Goal: Information Seeking & Learning: Understand process/instructions

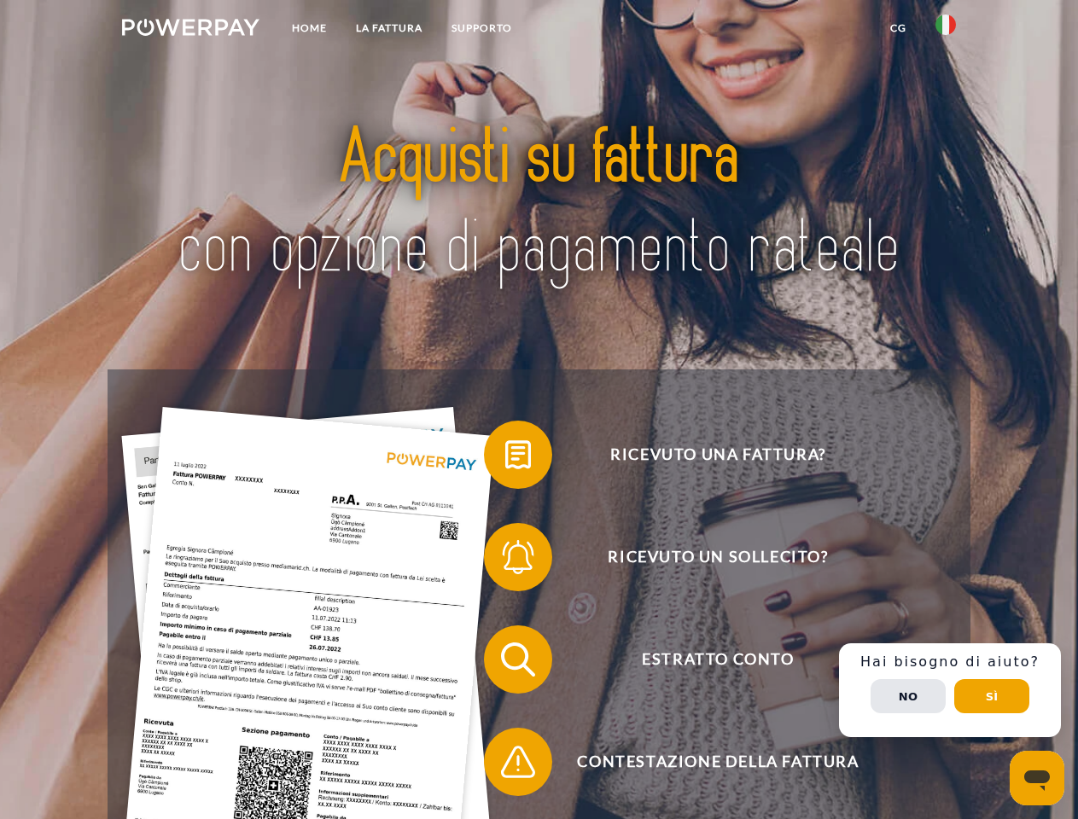
click at [190, 30] on img at bounding box center [190, 27] width 137 height 17
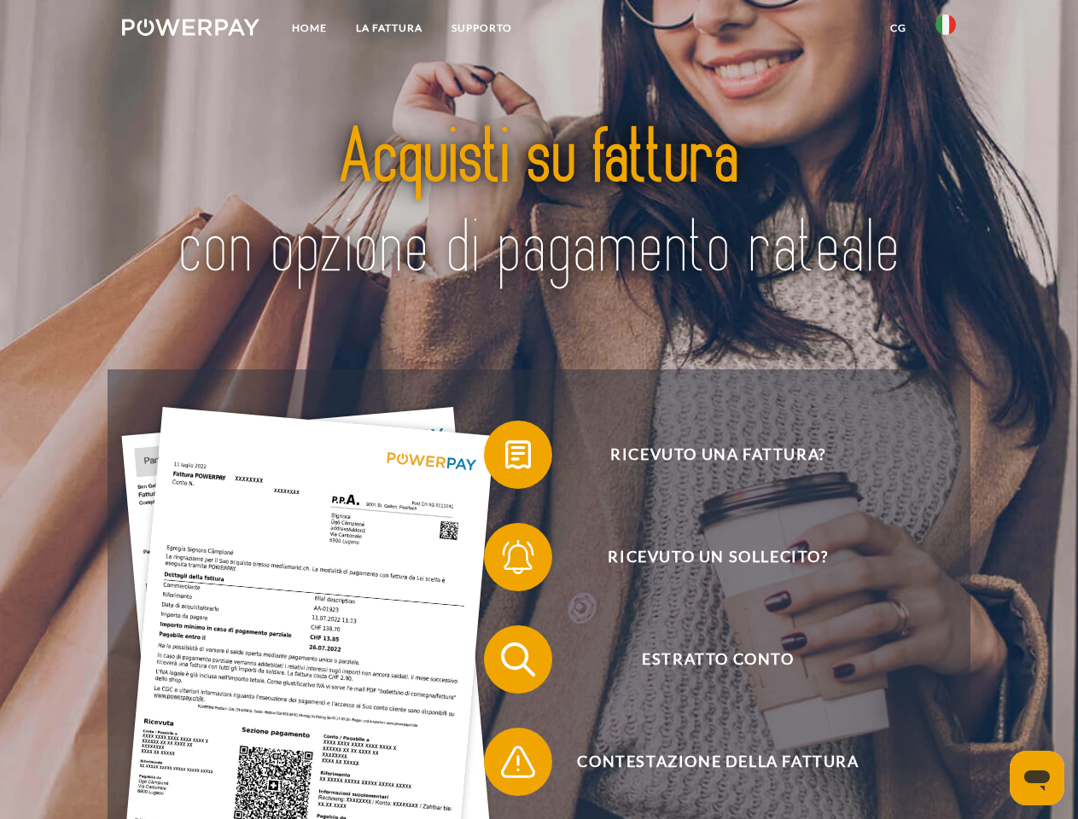
click at [945, 30] on img at bounding box center [945, 25] width 20 height 20
click at [898, 28] on link "CG" at bounding box center [897, 28] width 45 height 31
click at [505, 458] on span at bounding box center [492, 454] width 85 height 85
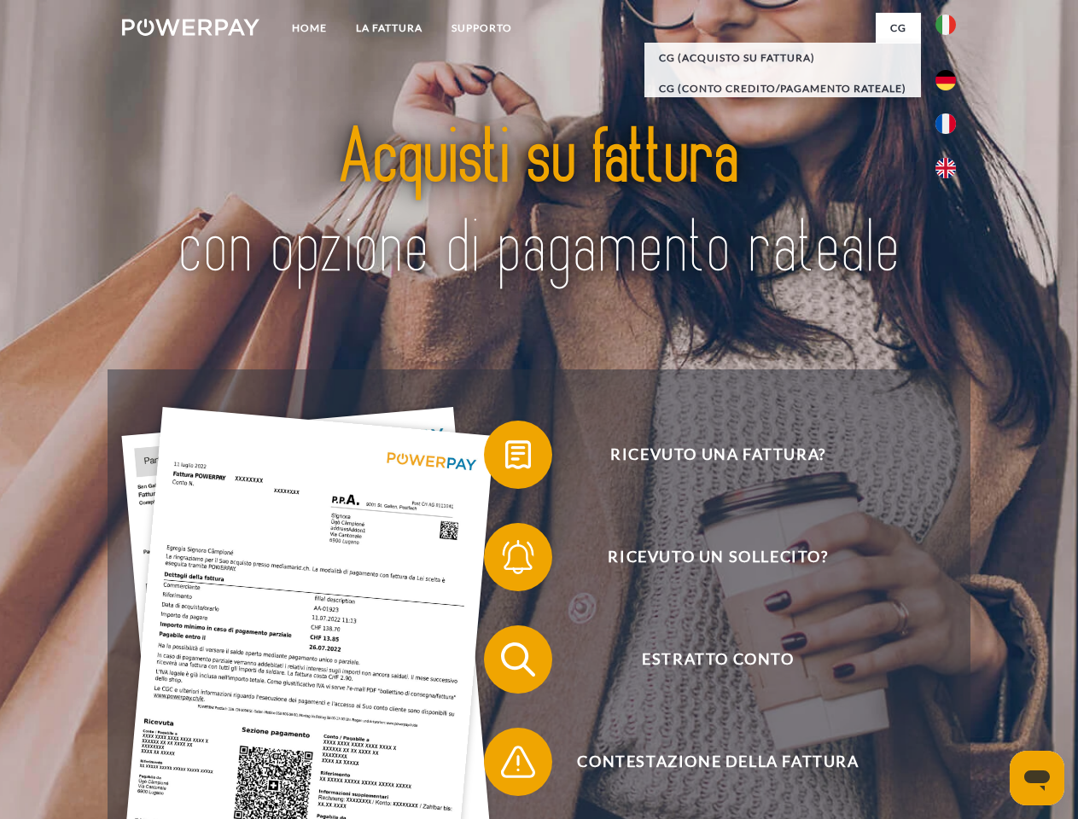
click at [505, 561] on div "Ricevuto una fattura? Ricevuto un sollecito? Estratto conto indietro" at bounding box center [539, 710] width 862 height 683
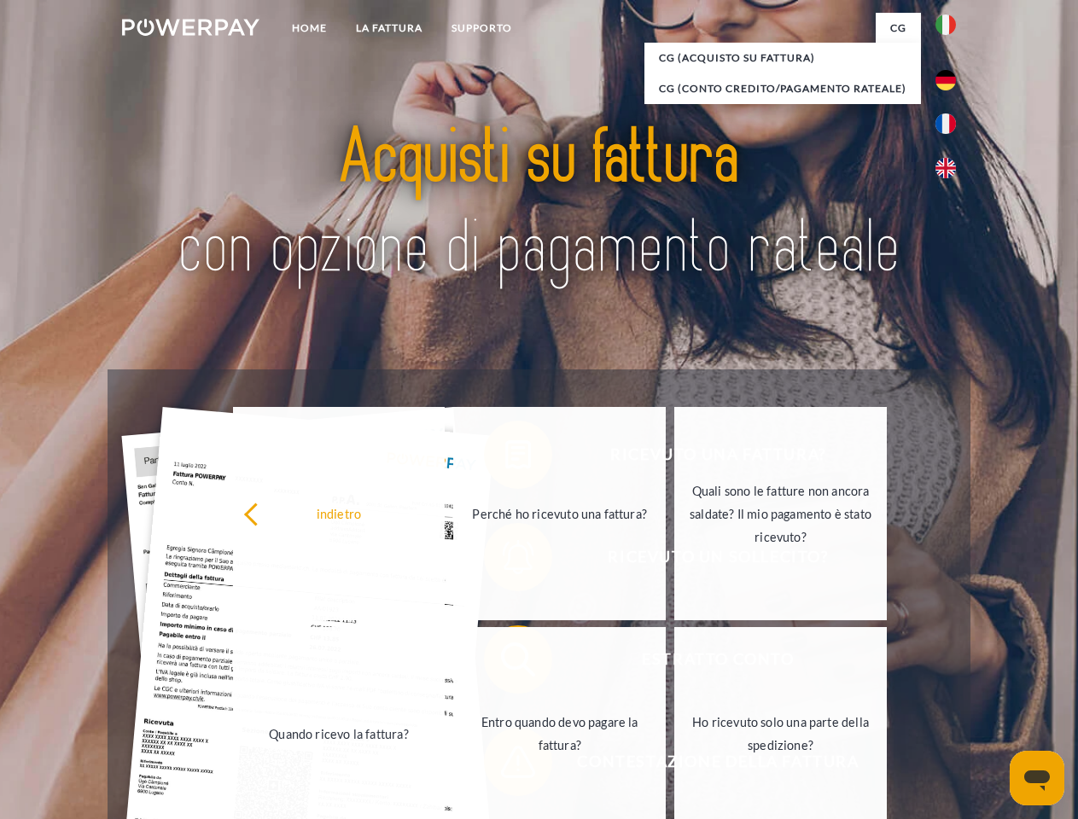
click at [505, 663] on link "Entro quando devo pagare la fattura?" at bounding box center [559, 733] width 212 height 213
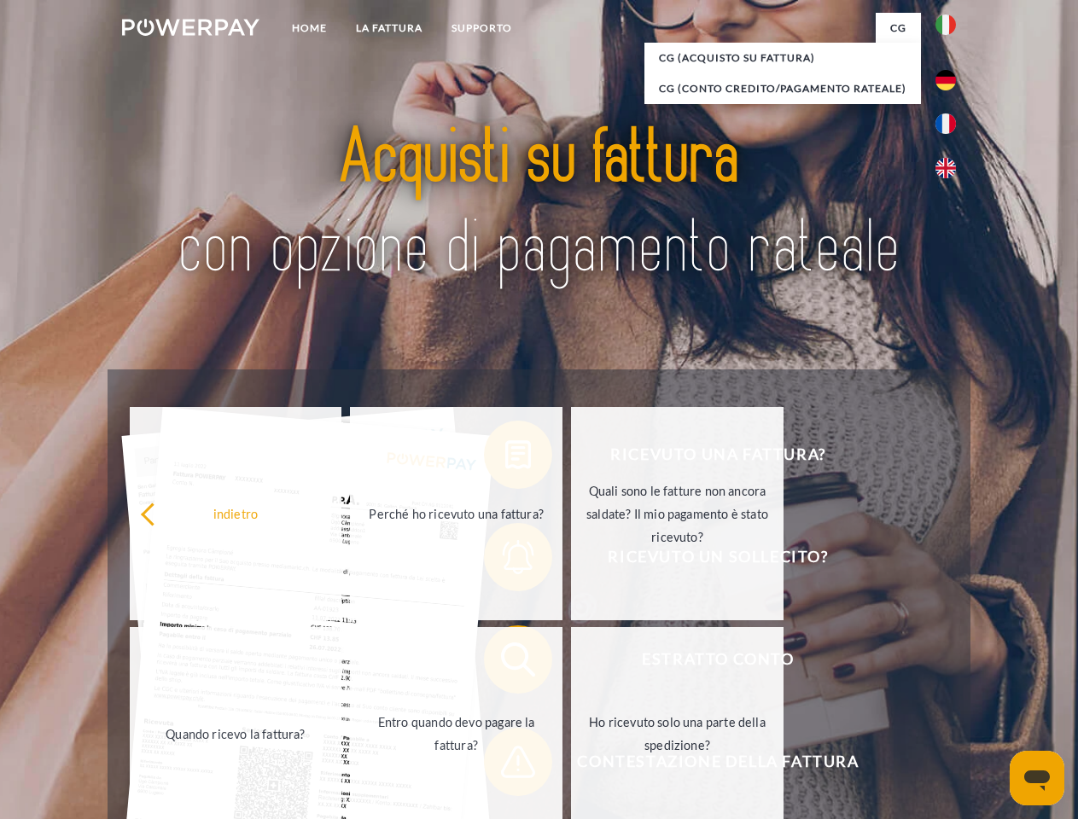
click at [505, 765] on span at bounding box center [492, 761] width 85 height 85
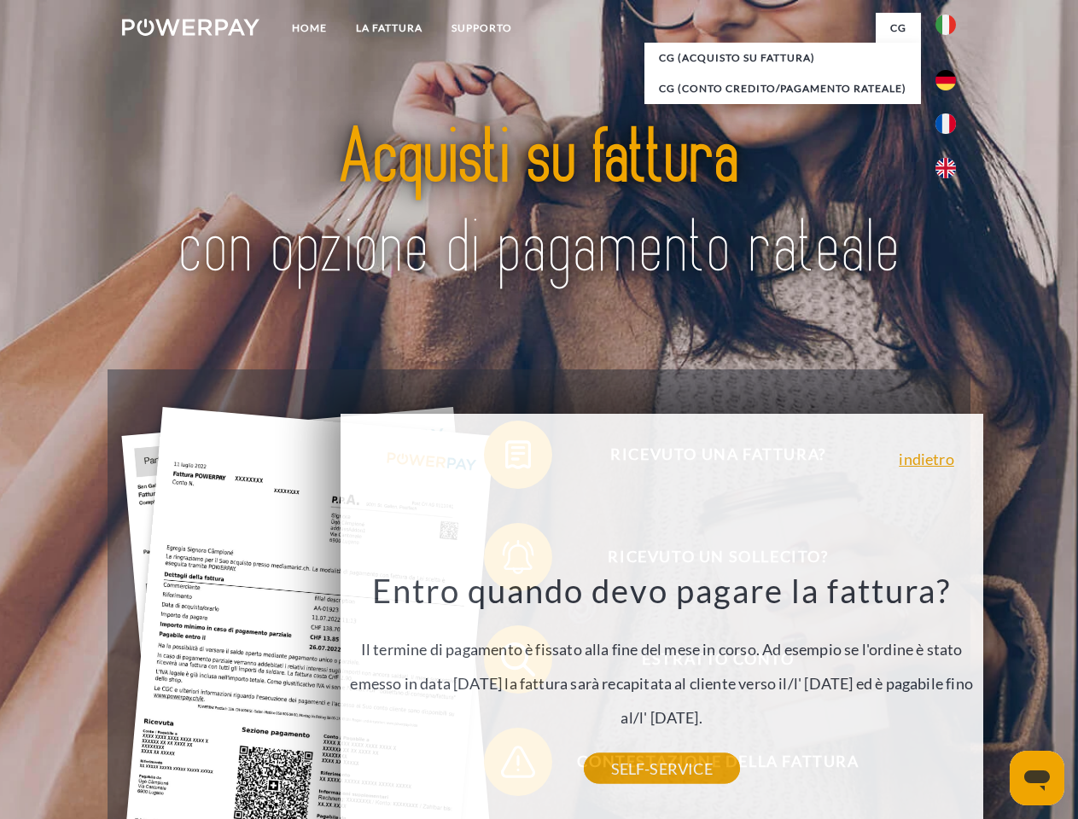
click at [950, 690] on div "Ricevuto una fattura? Ricevuto un sollecito? Estratto conto indietro" at bounding box center [539, 710] width 862 height 683
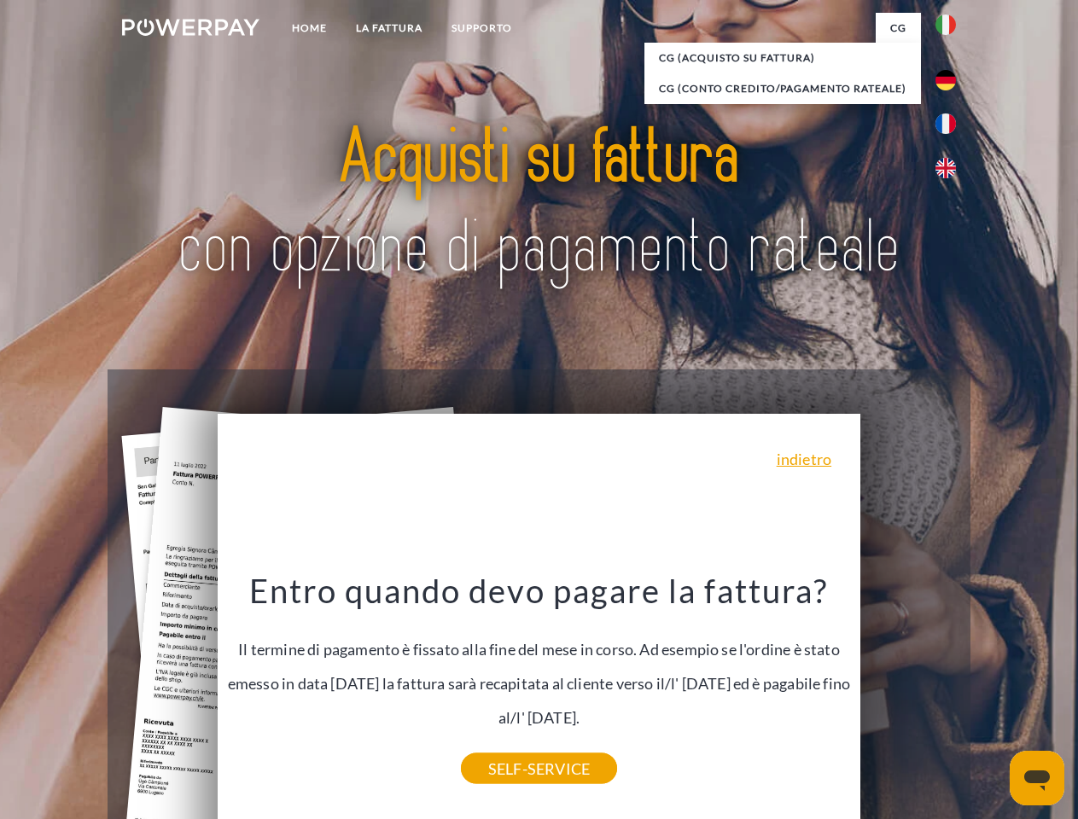
click at [908, 694] on span "Estratto conto" at bounding box center [718, 659] width 418 height 68
click at [991, 696] on header "Home LA FATTURA [GEOGRAPHIC_DATA]" at bounding box center [539, 589] width 1078 height 1178
